Goal: Transaction & Acquisition: Purchase product/service

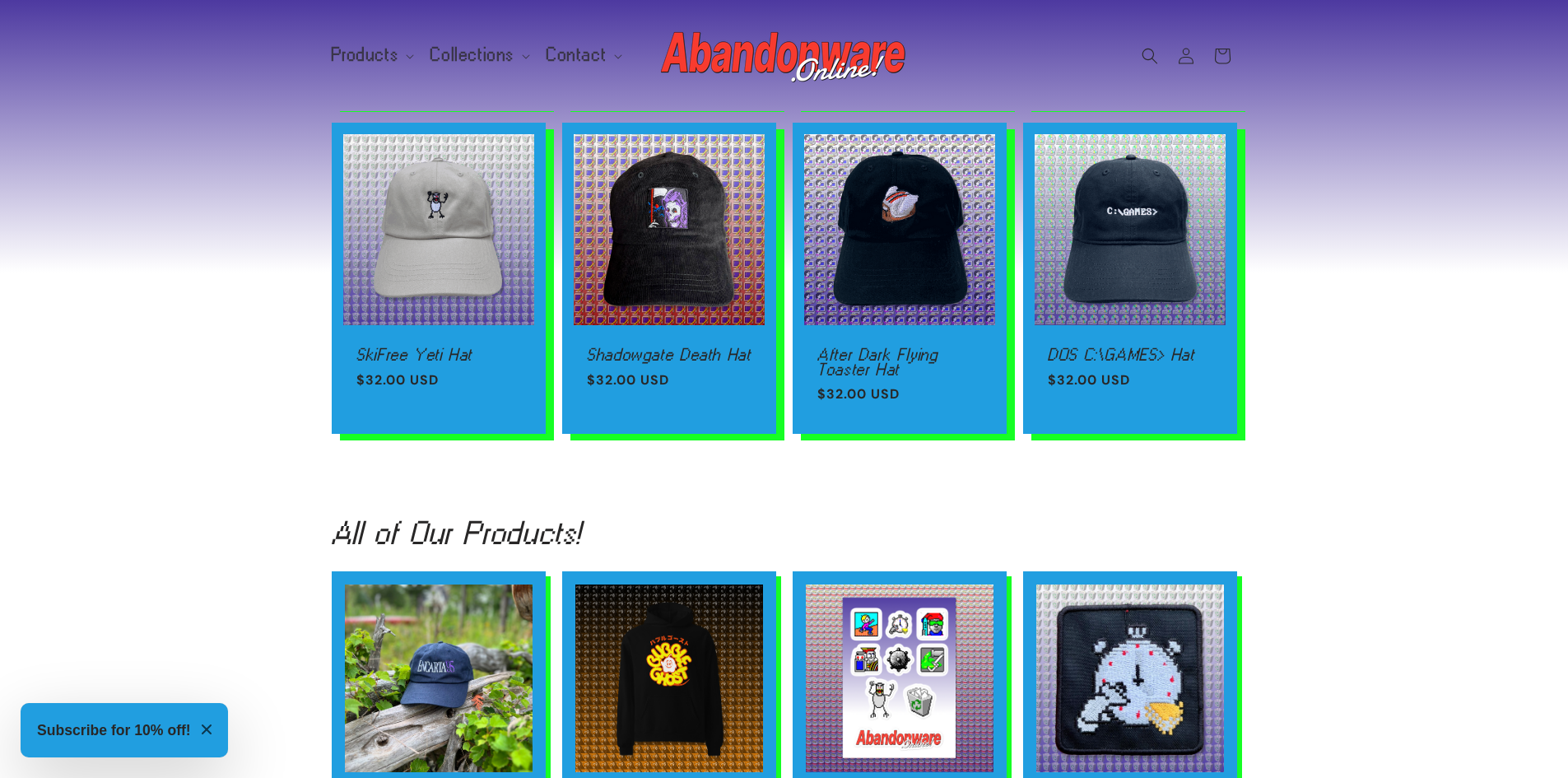
scroll to position [2085, 0]
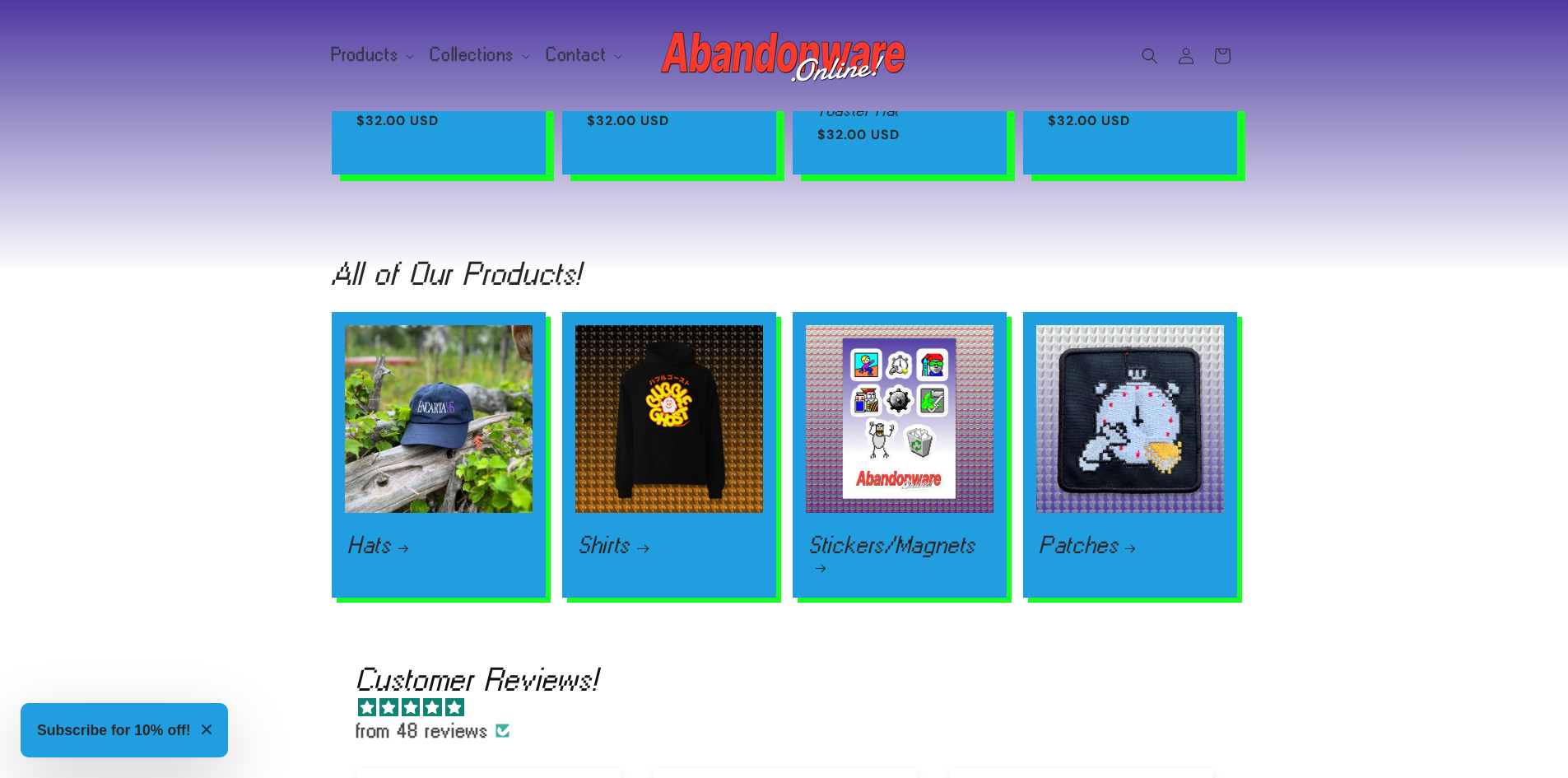
click at [597, 535] on link "Shirts" at bounding box center [669, 545] width 181 height 20
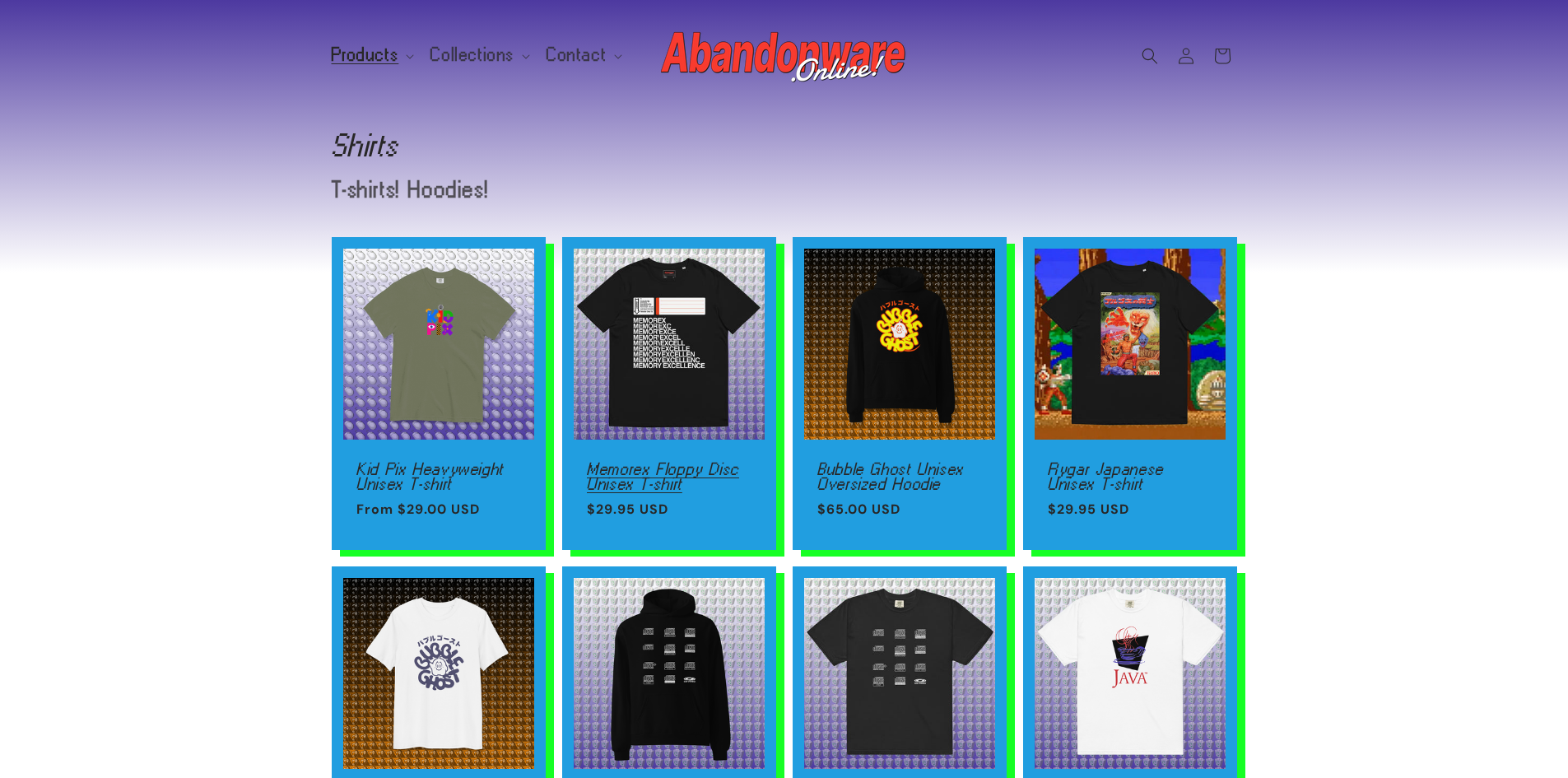
click at [677, 461] on link "Memorex Floppy Disc Unisex T-shirt" at bounding box center [669, 476] width 165 height 29
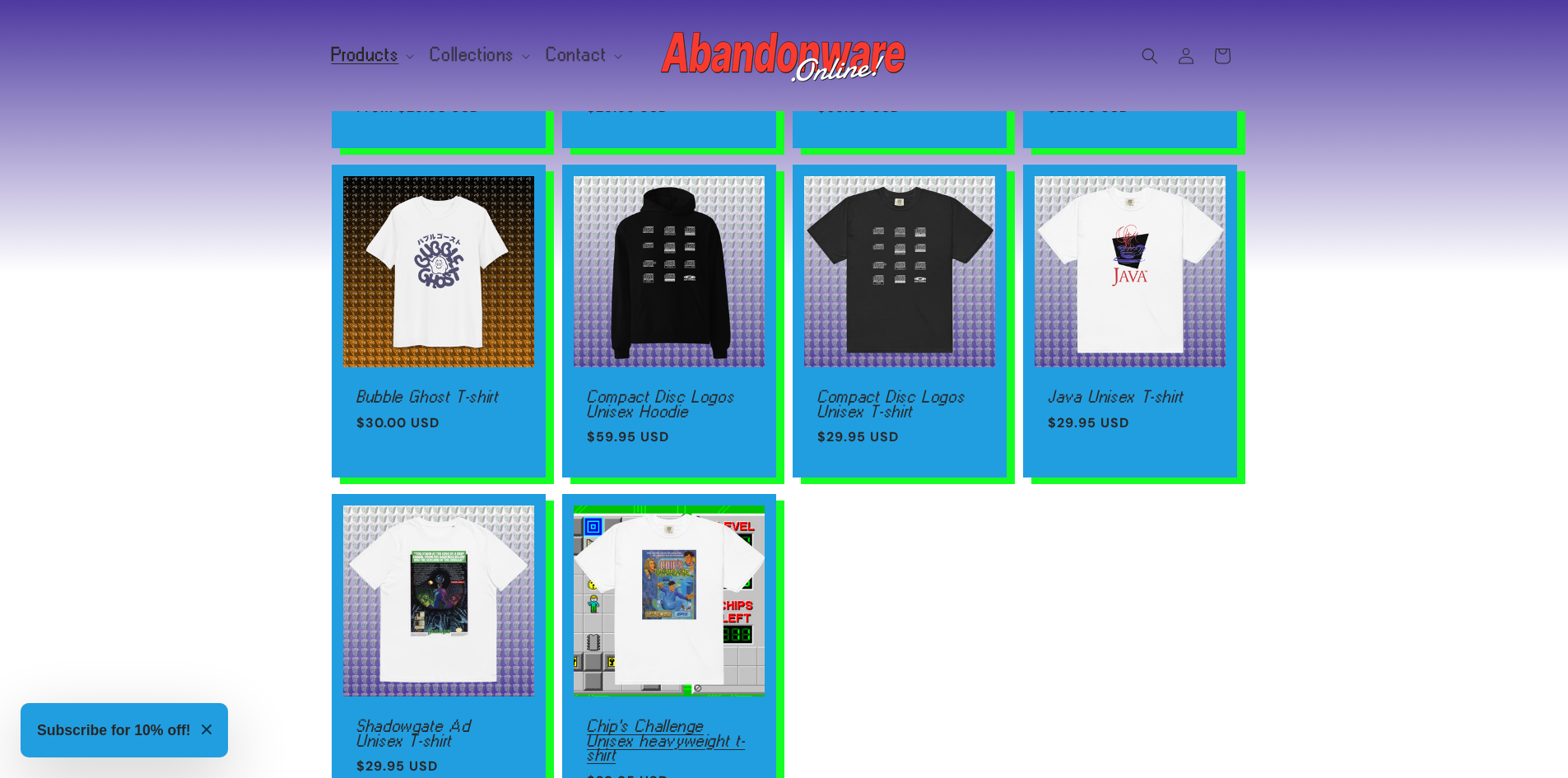
scroll to position [438, 0]
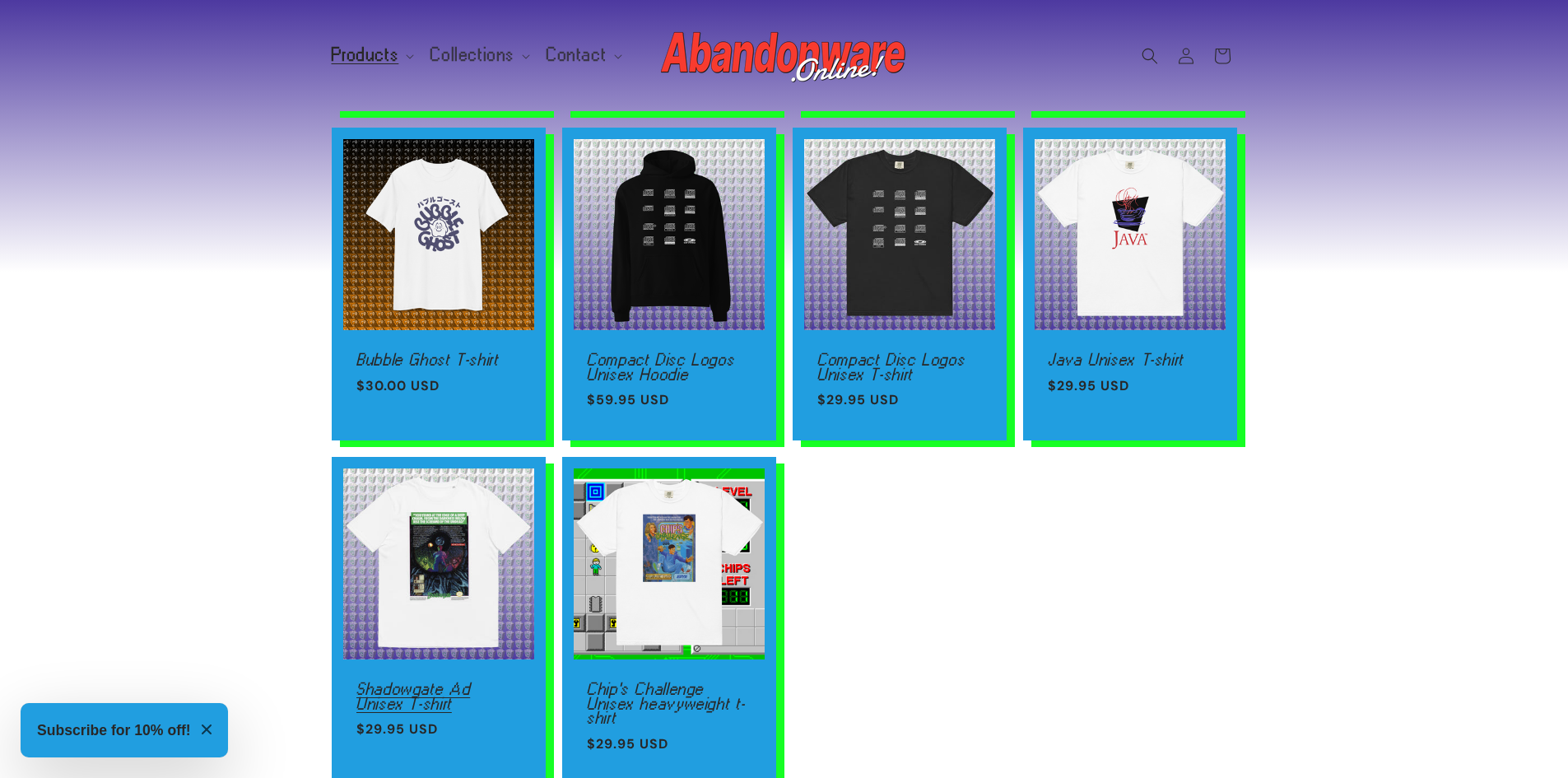
click at [438, 681] on link "Shadowgate Ad Unisex T-shirt" at bounding box center [438, 695] width 165 height 29
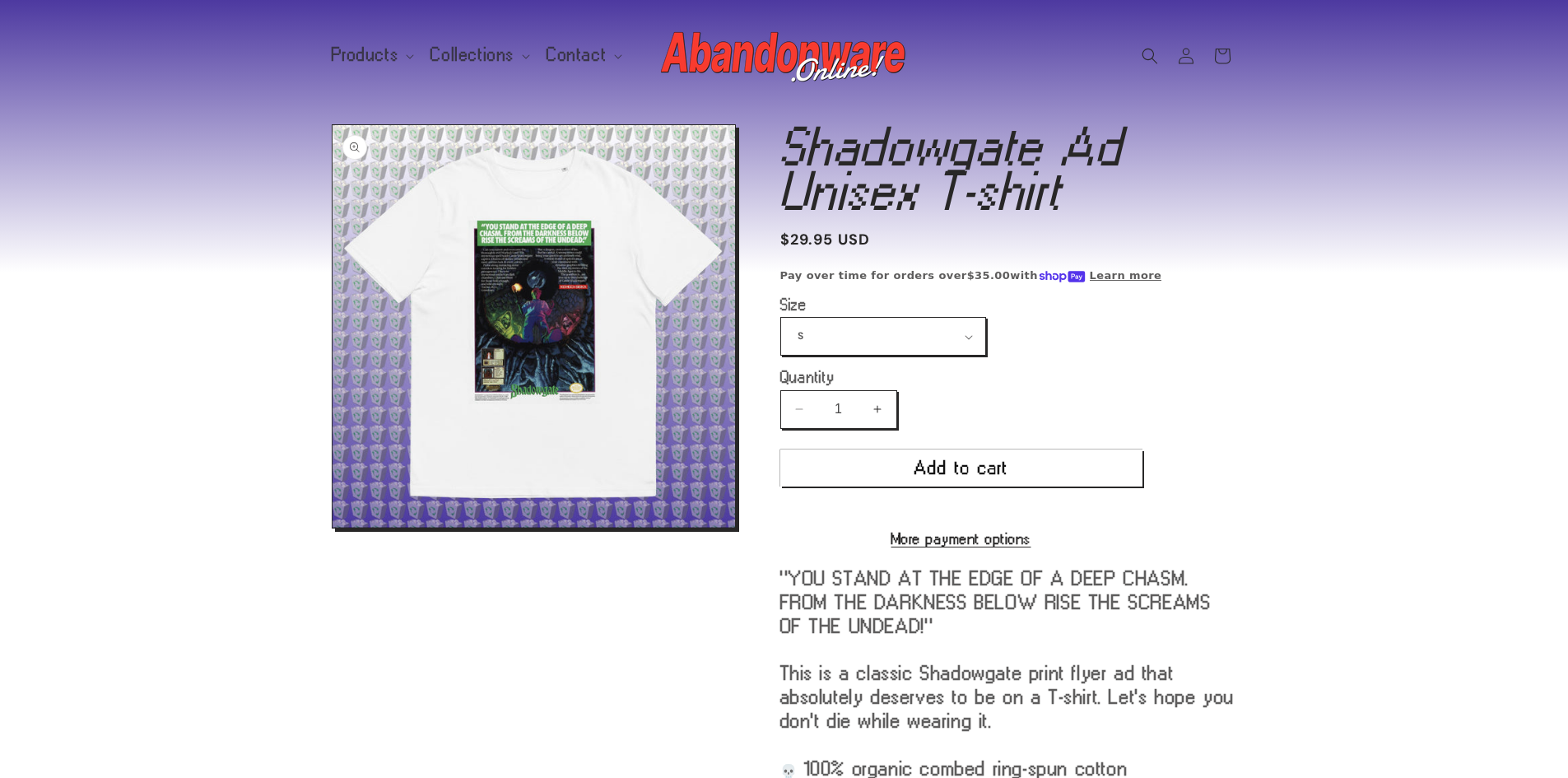
click at [332, 528] on button "Open media 1 in modal" at bounding box center [332, 528] width 0 height 0
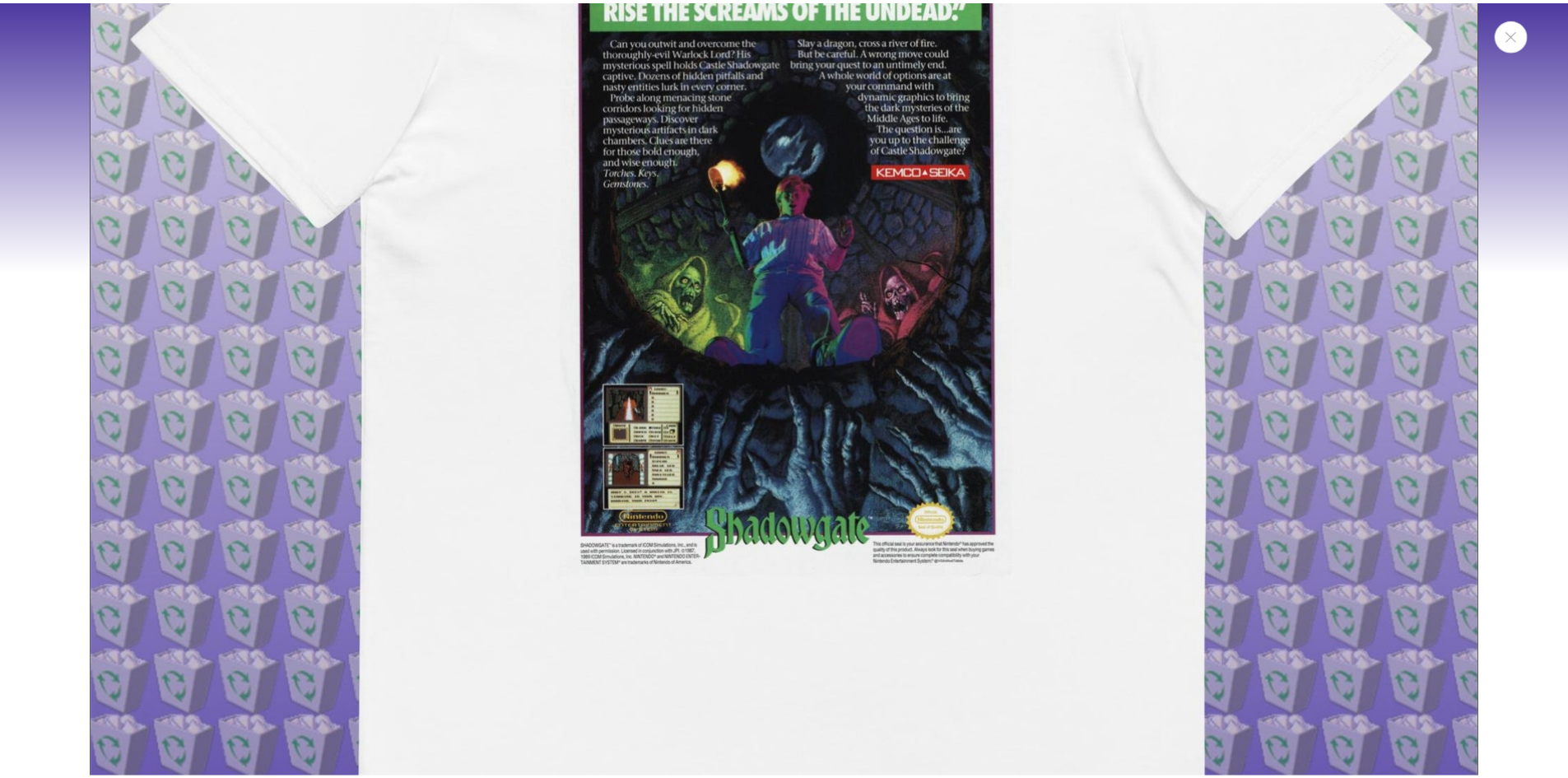
scroll to position [455, 0]
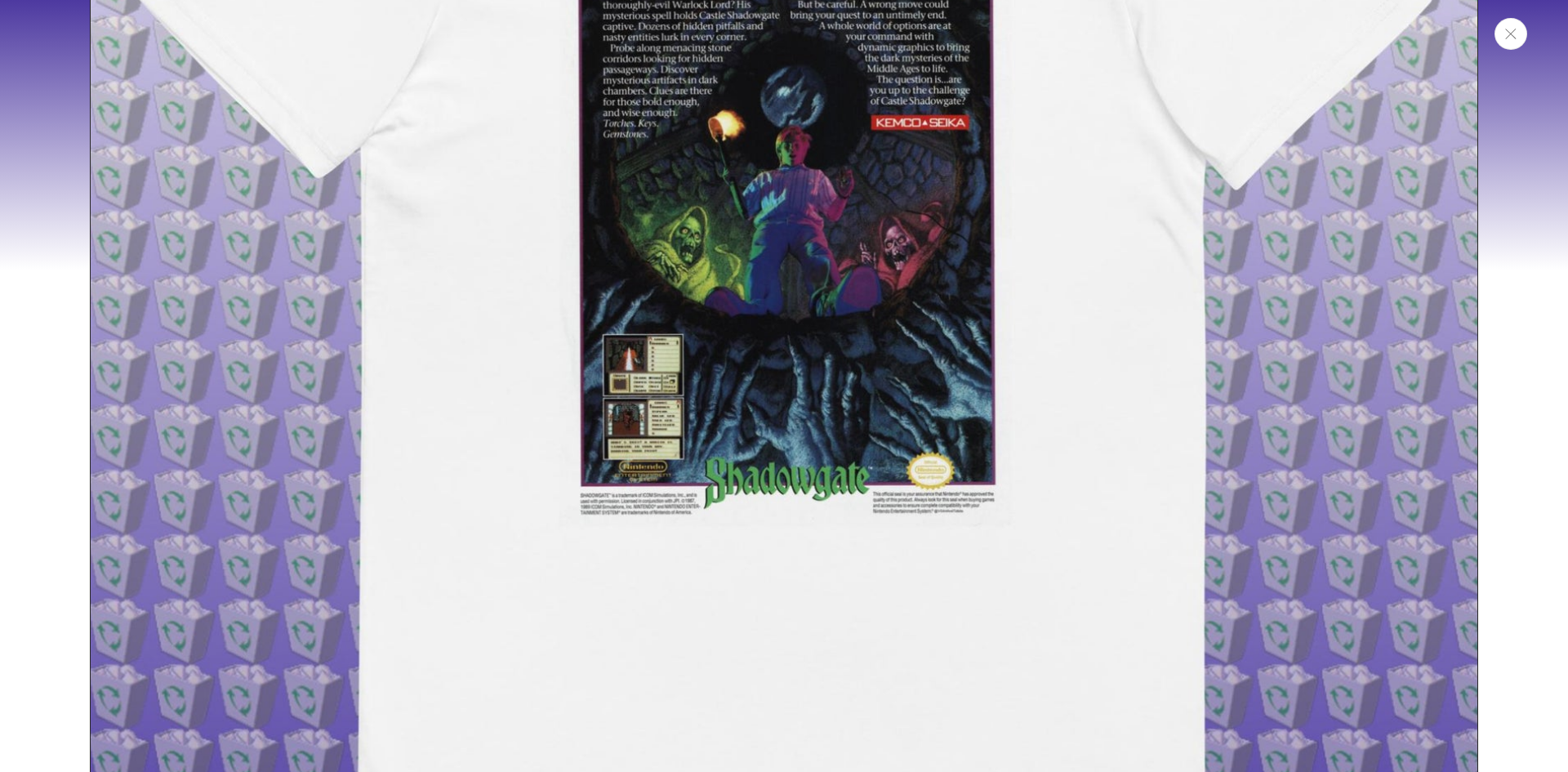
click at [1515, 30] on icon "Close" at bounding box center [1511, 34] width 12 height 11
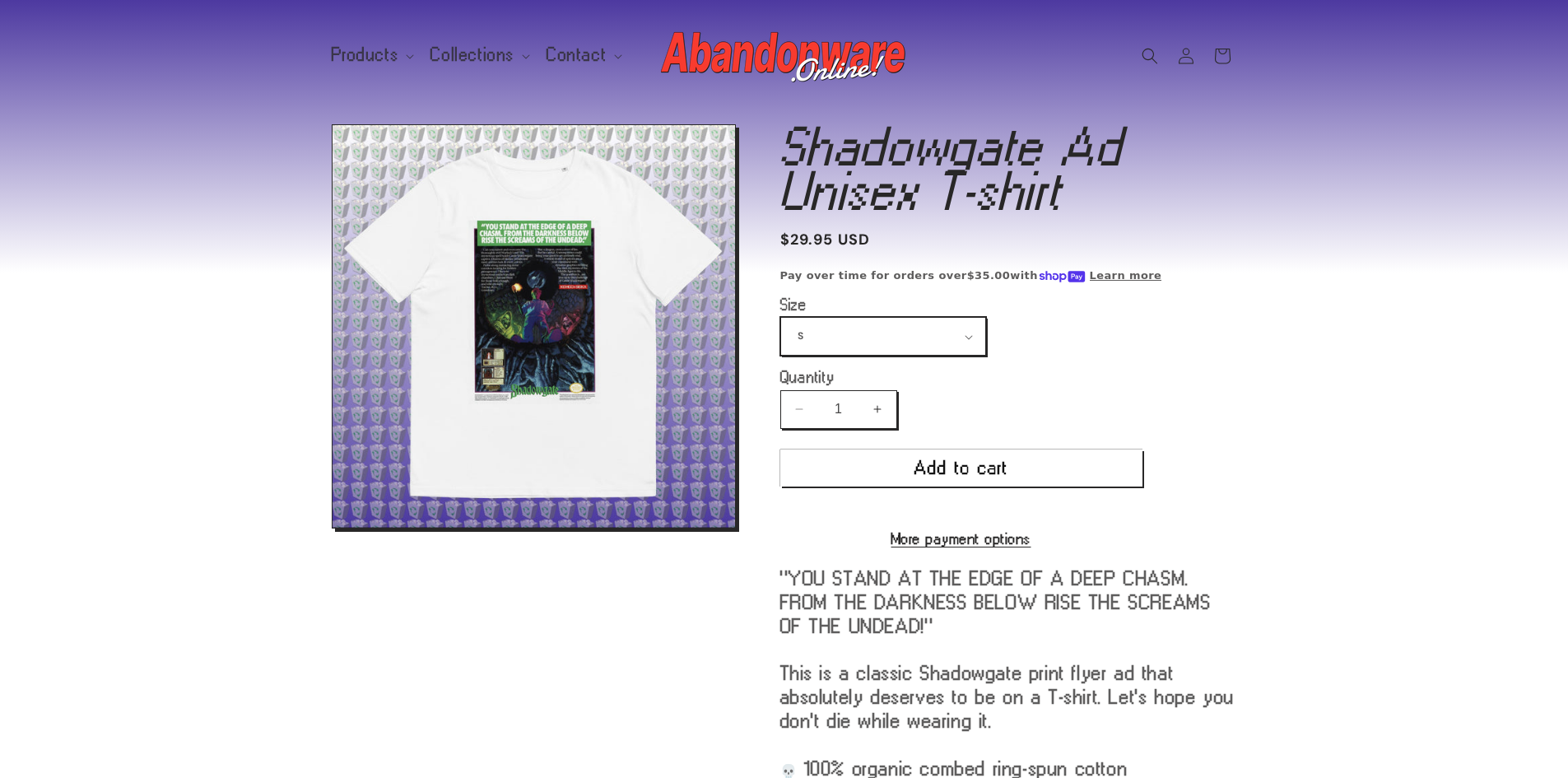
click at [864, 339] on select "S M L XL 2XL 3XL 4XL 5XL" at bounding box center [883, 336] width 204 height 37
select select "2XL"
click at [782, 317] on select "S M L XL 2XL 3XL 4XL 5XL" at bounding box center [883, 336] width 204 height 37
click at [332, 528] on button "Open media 1 in modal" at bounding box center [332, 528] width 0 height 0
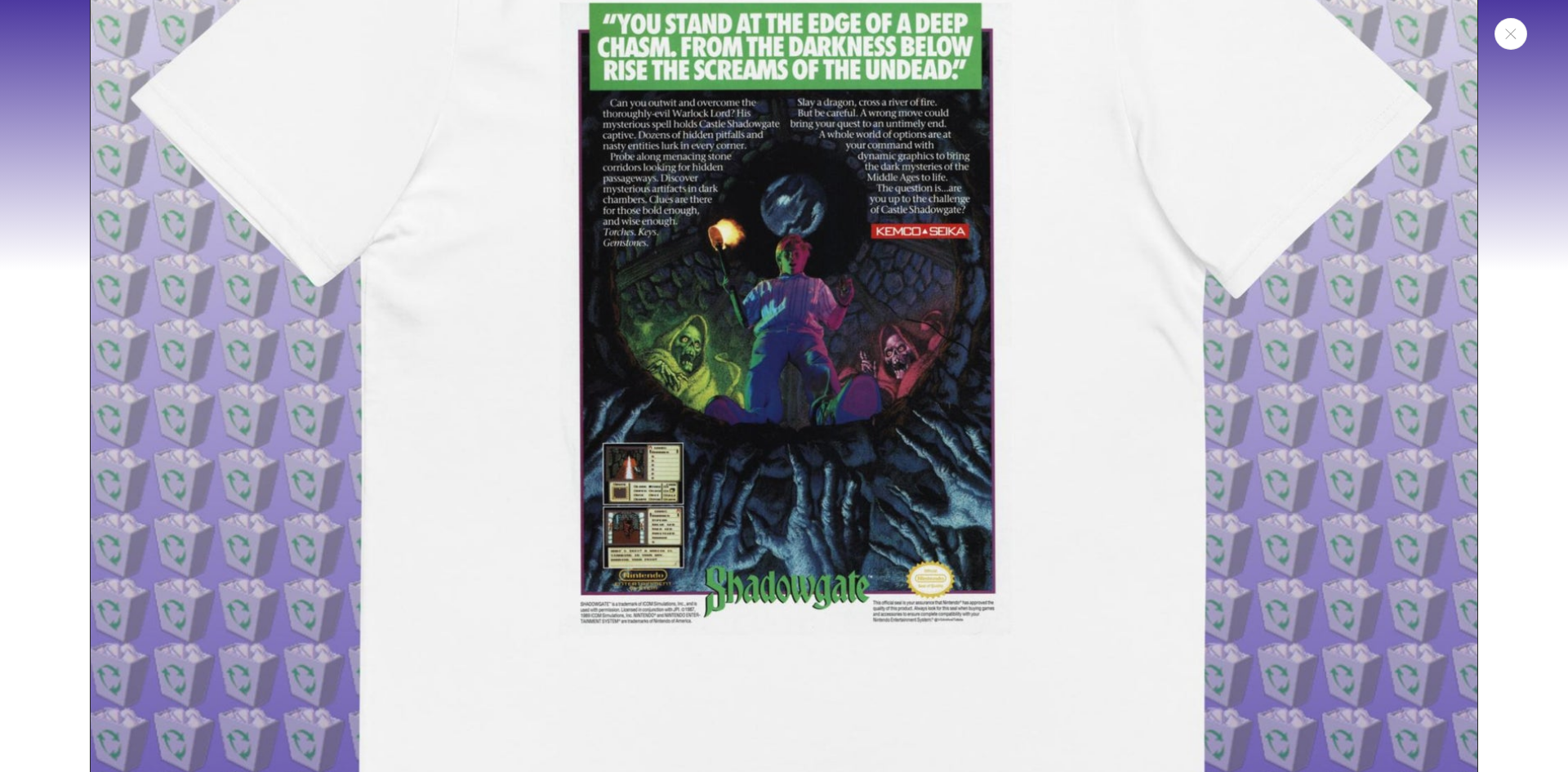
scroll to position [126, 0]
